Goal: Share content

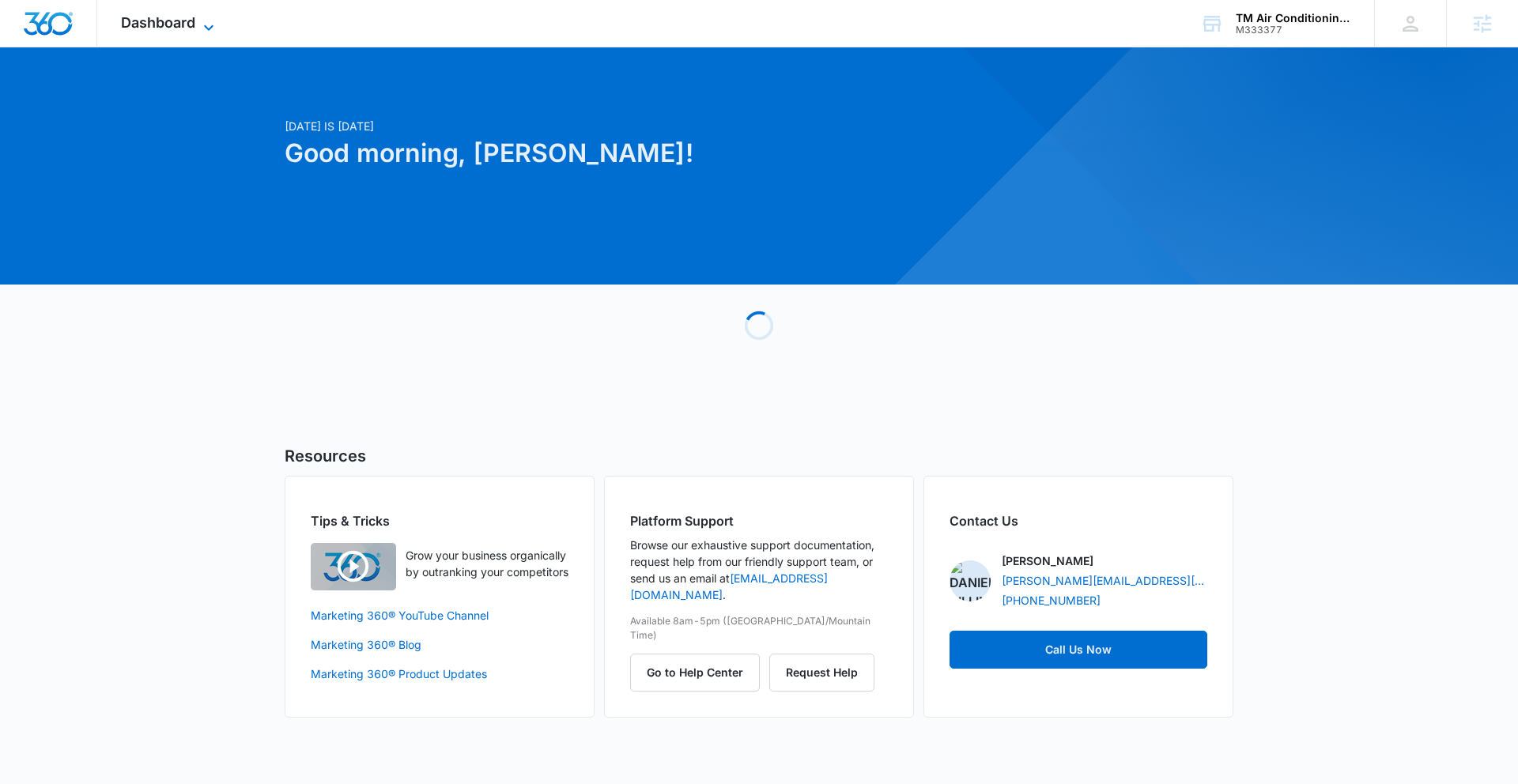
click at [212, 22] on icon at bounding box center [209, 28] width 19 height 19
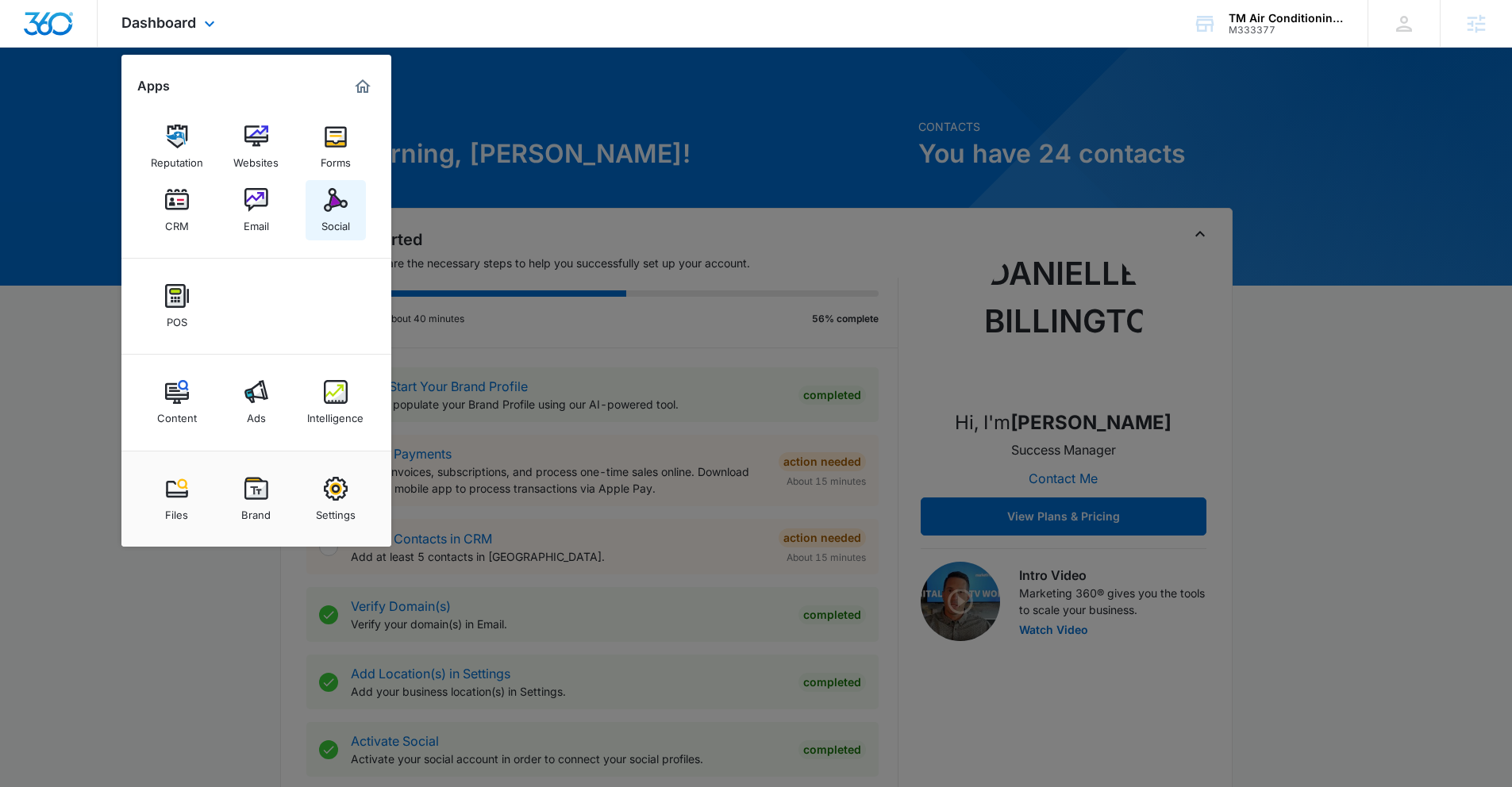
click at [331, 199] on img at bounding box center [336, 200] width 24 height 24
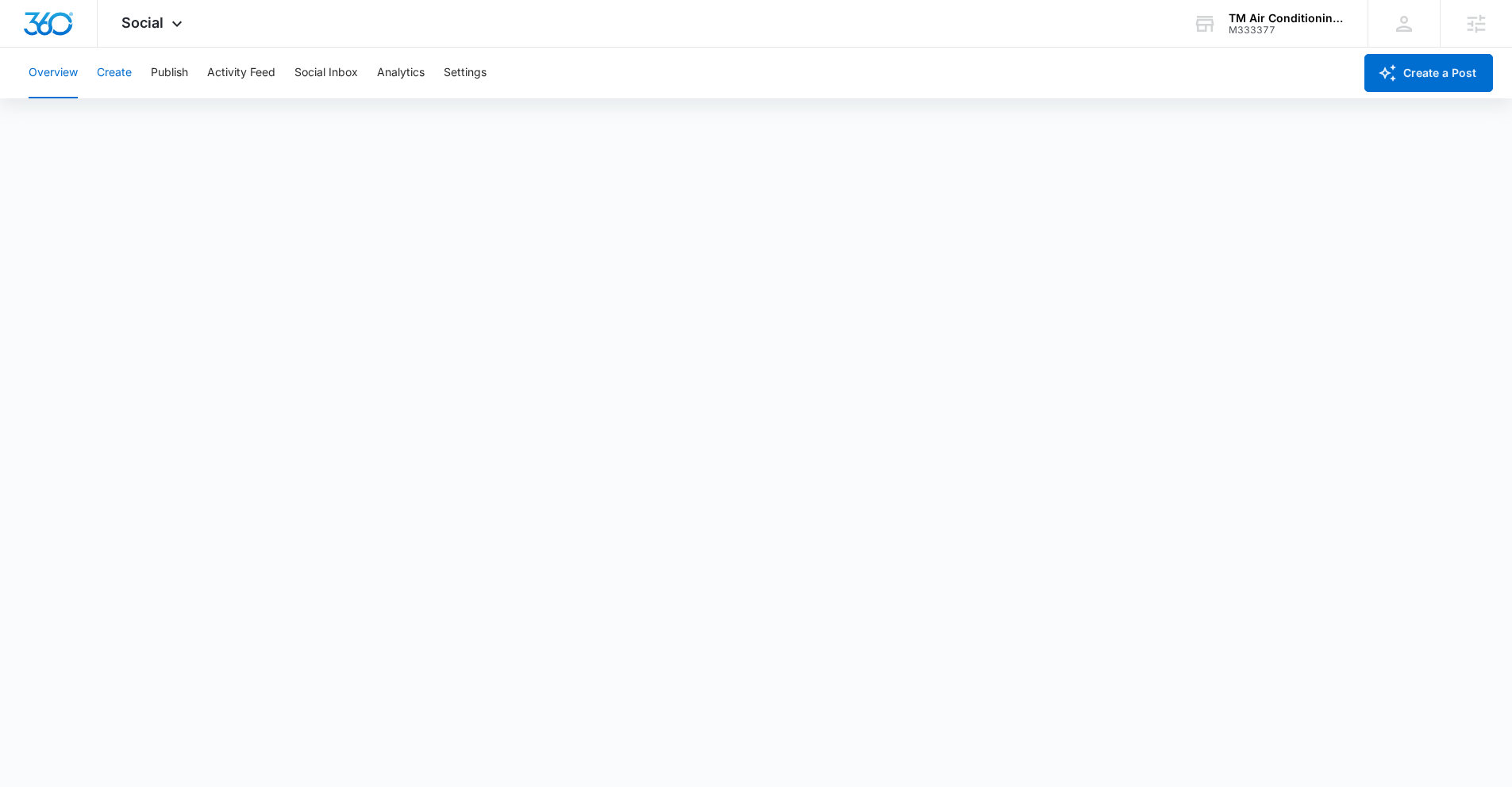
click at [128, 72] on button "Create" at bounding box center [114, 73] width 35 height 51
